Goal: Obtain resource: Obtain resource

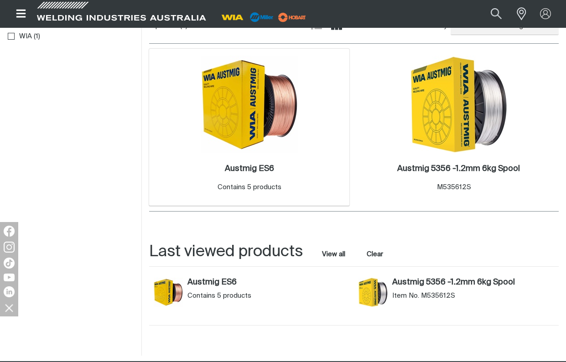
scroll to position [252, 0]
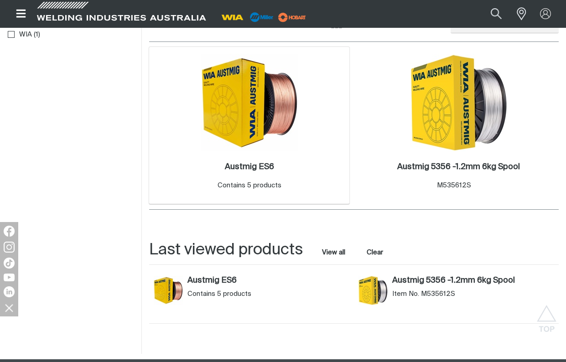
click at [259, 151] on div "Austmig ES6 . Contains 5 products" at bounding box center [249, 177] width 191 height 53
click at [274, 91] on img at bounding box center [250, 103] width 98 height 98
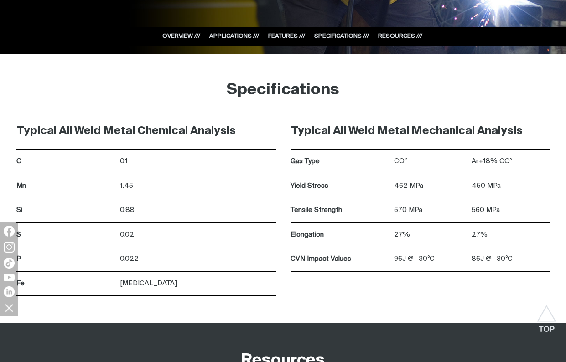
scroll to position [1128, 0]
